Goal: Information Seeking & Learning: Find specific page/section

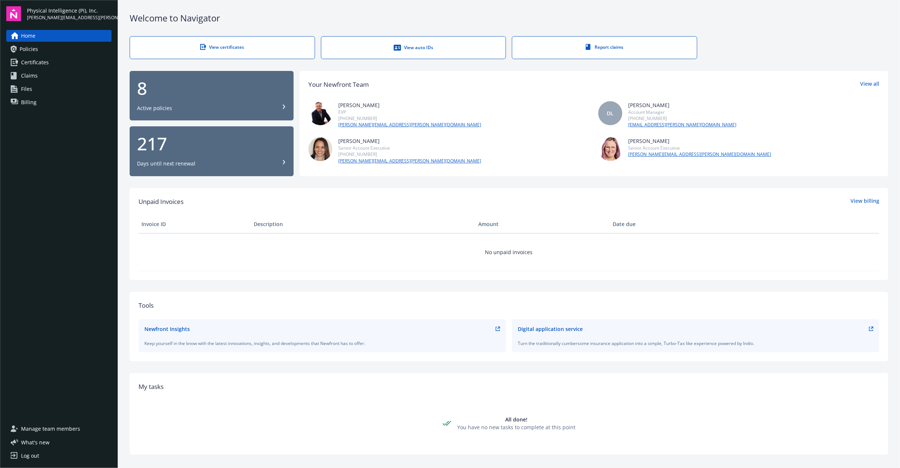
click at [32, 52] on span "Policies" at bounding box center [29, 49] width 18 height 12
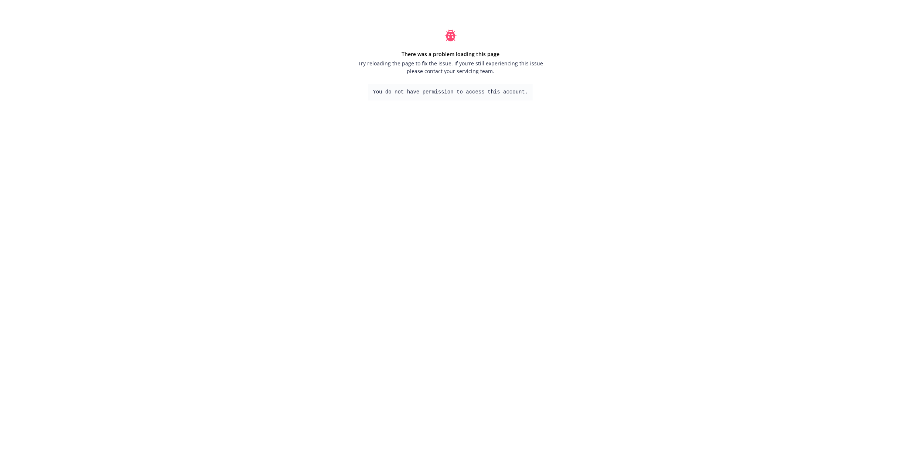
click at [397, 64] on span "Try reloading the page to fix the issue. If you’re still experiencing this issu…" at bounding box center [450, 67] width 188 height 16
